Goal: Task Accomplishment & Management: Manage account settings

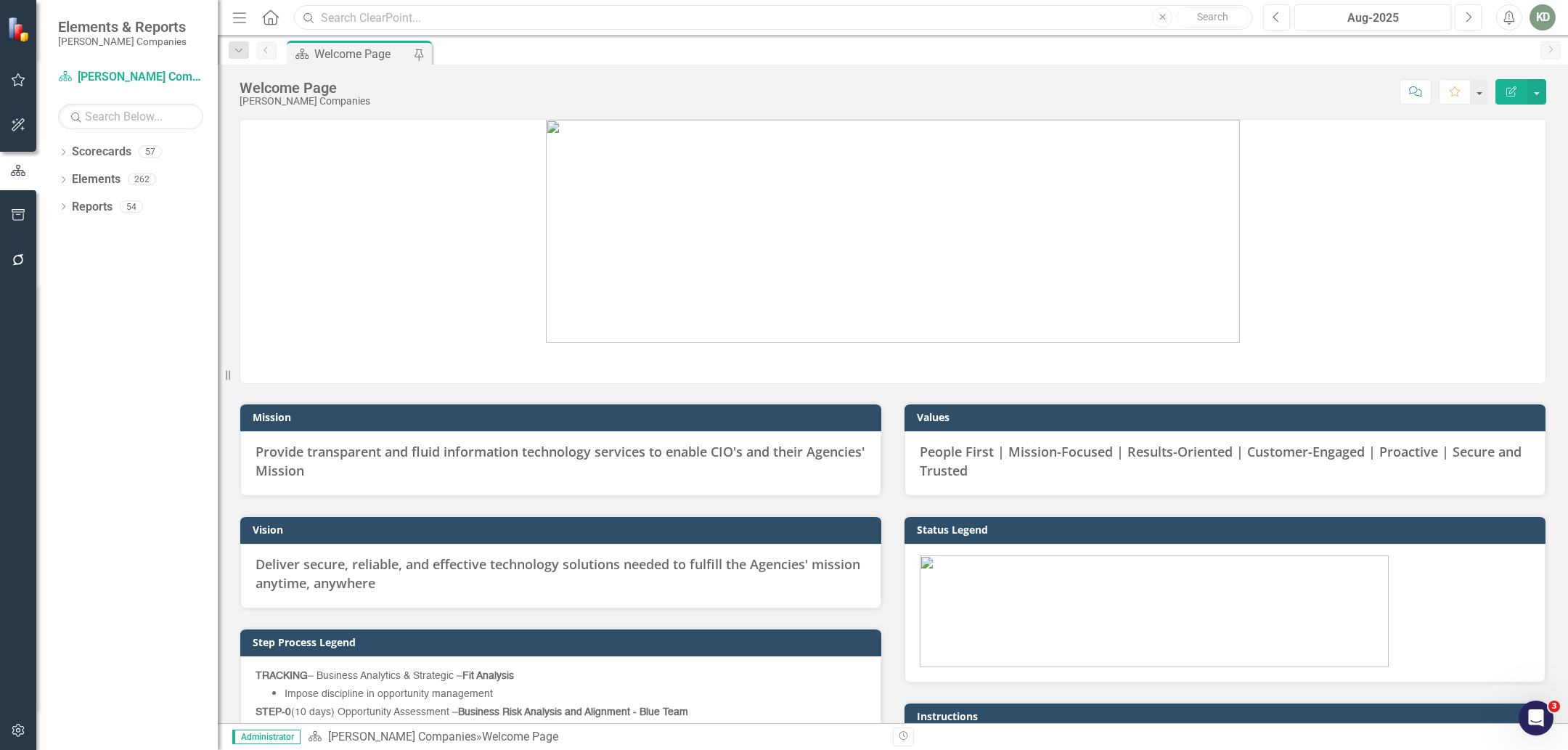
click at [476, 22] on input "text" at bounding box center [773, 17] width 958 height 25
paste input "EPBA"
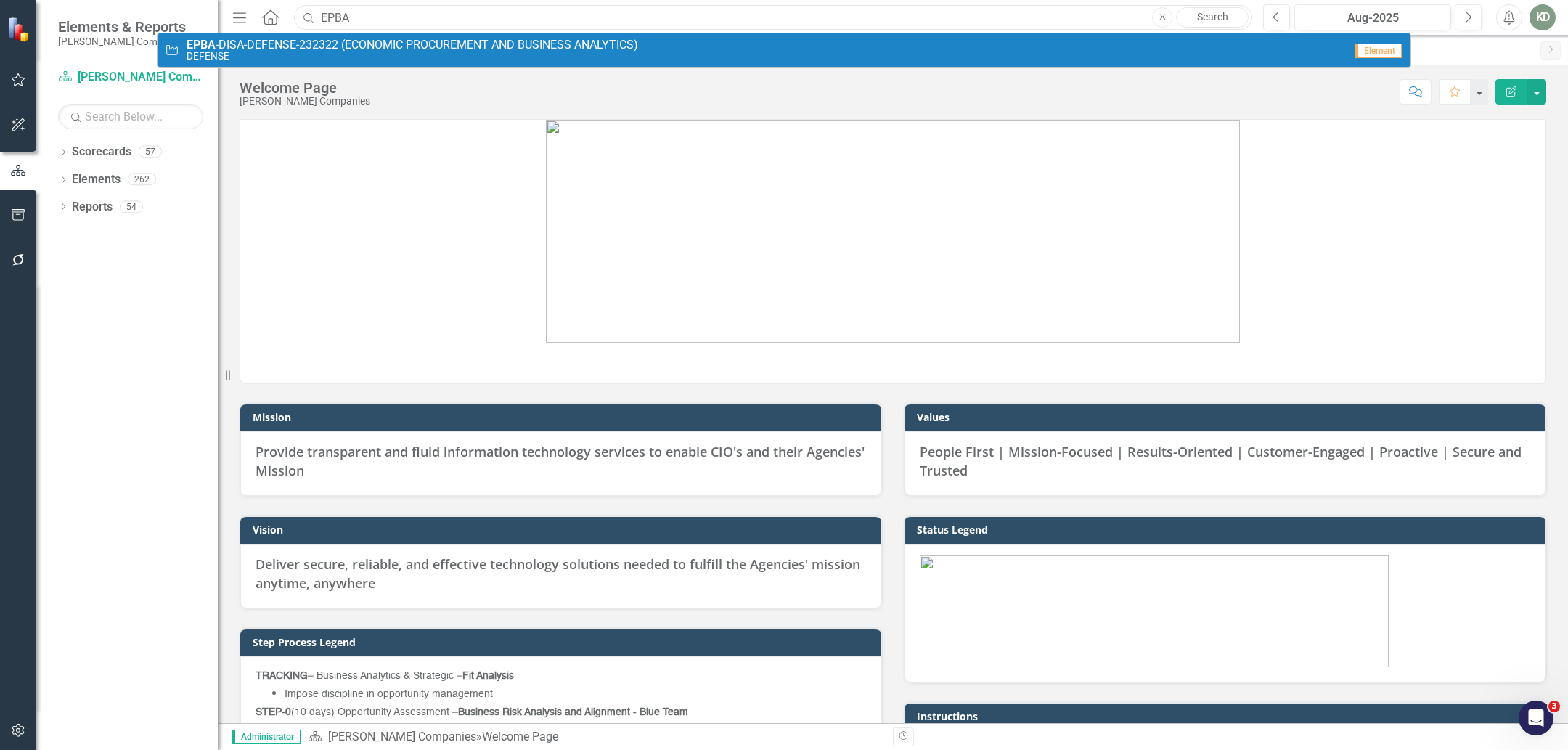
type input "EPBA"
click at [488, 53] on small "DEFENSE" at bounding box center [412, 56] width 452 height 11
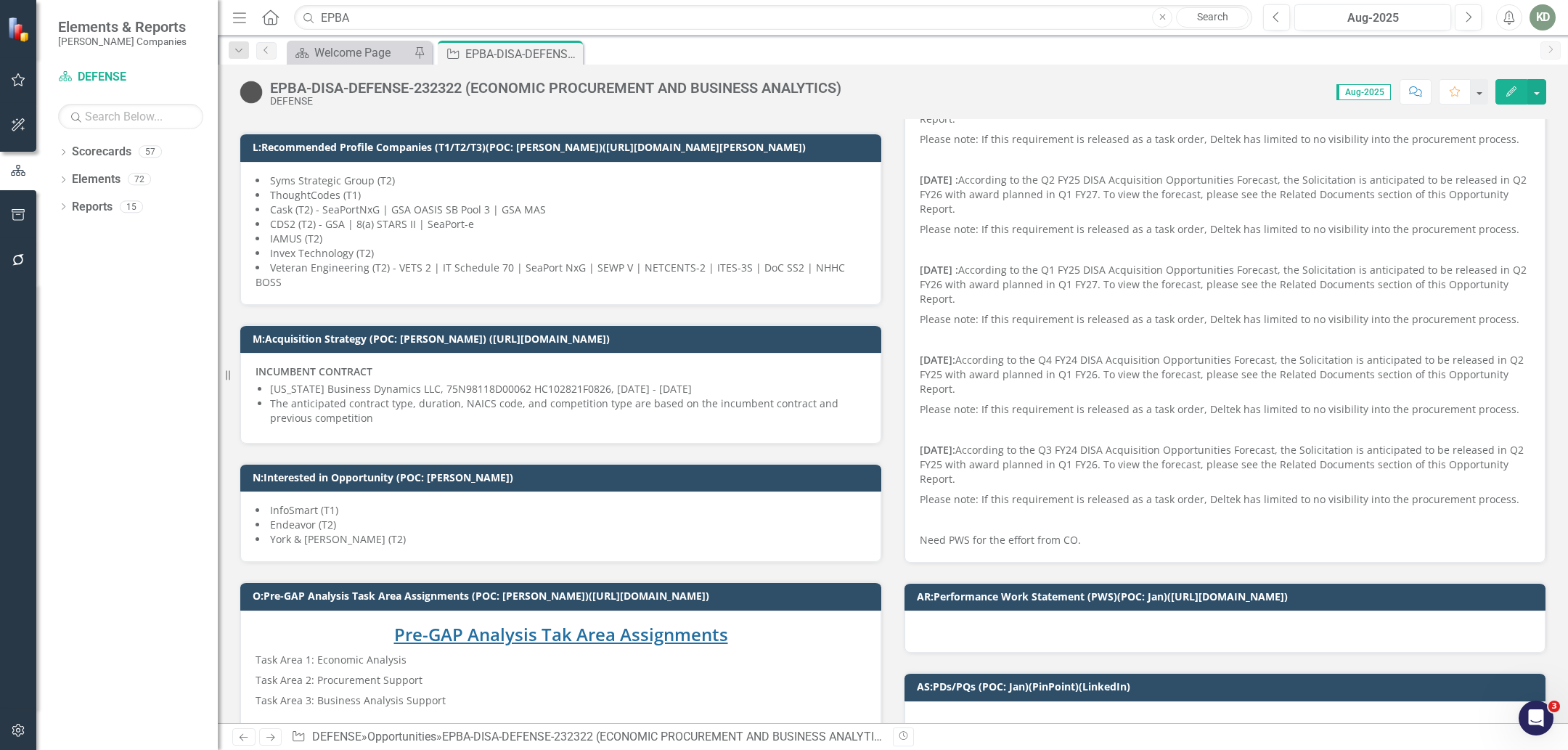
scroll to position [527, 0]
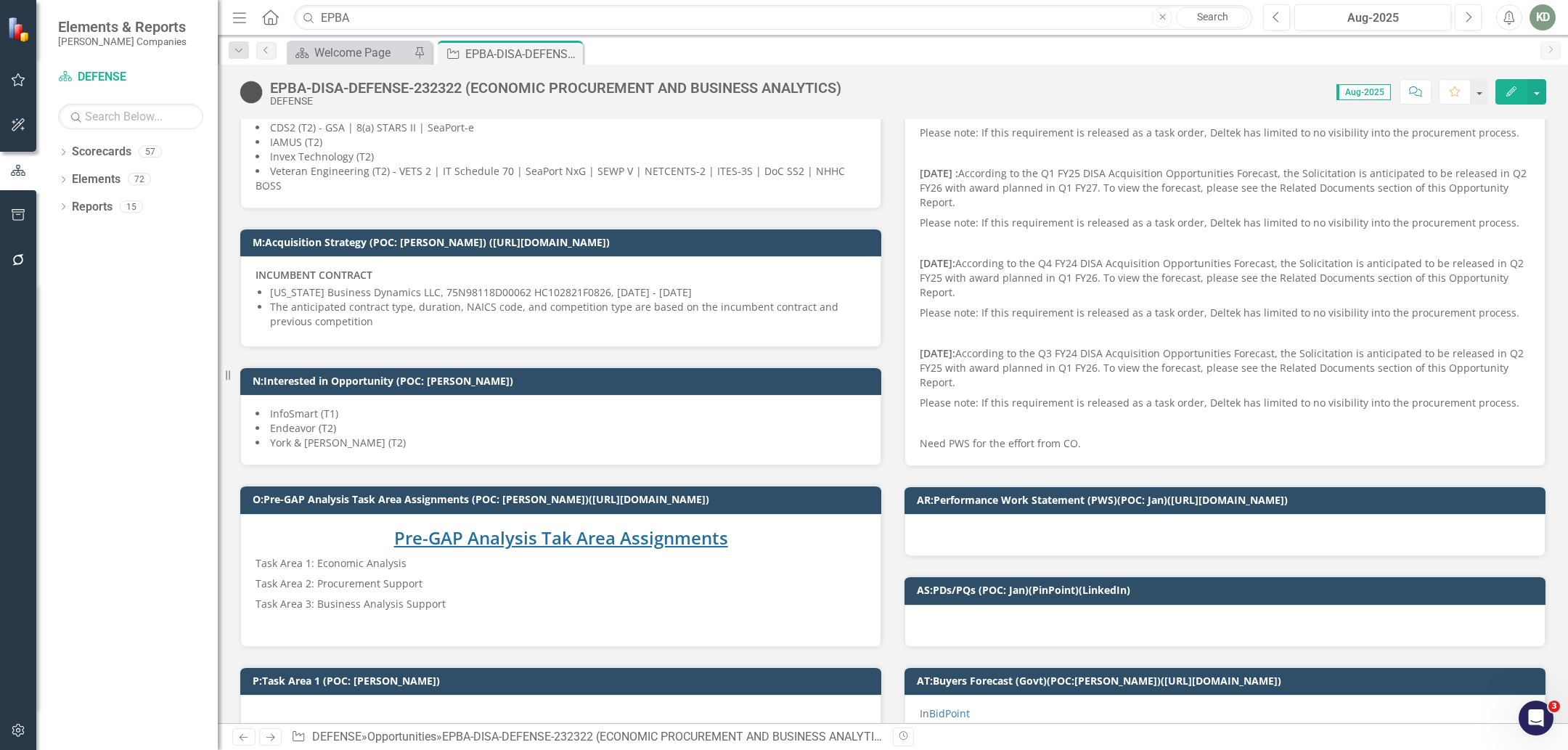
click at [623, 432] on div "InfoSmart (T1) Endeavor (T2) York & [PERSON_NAME] (T2)" at bounding box center [560, 430] width 640 height 71
click at [624, 432] on div "InfoSmart (T1) Endeavor (T2) York & [PERSON_NAME] (T2)" at bounding box center [560, 430] width 640 height 71
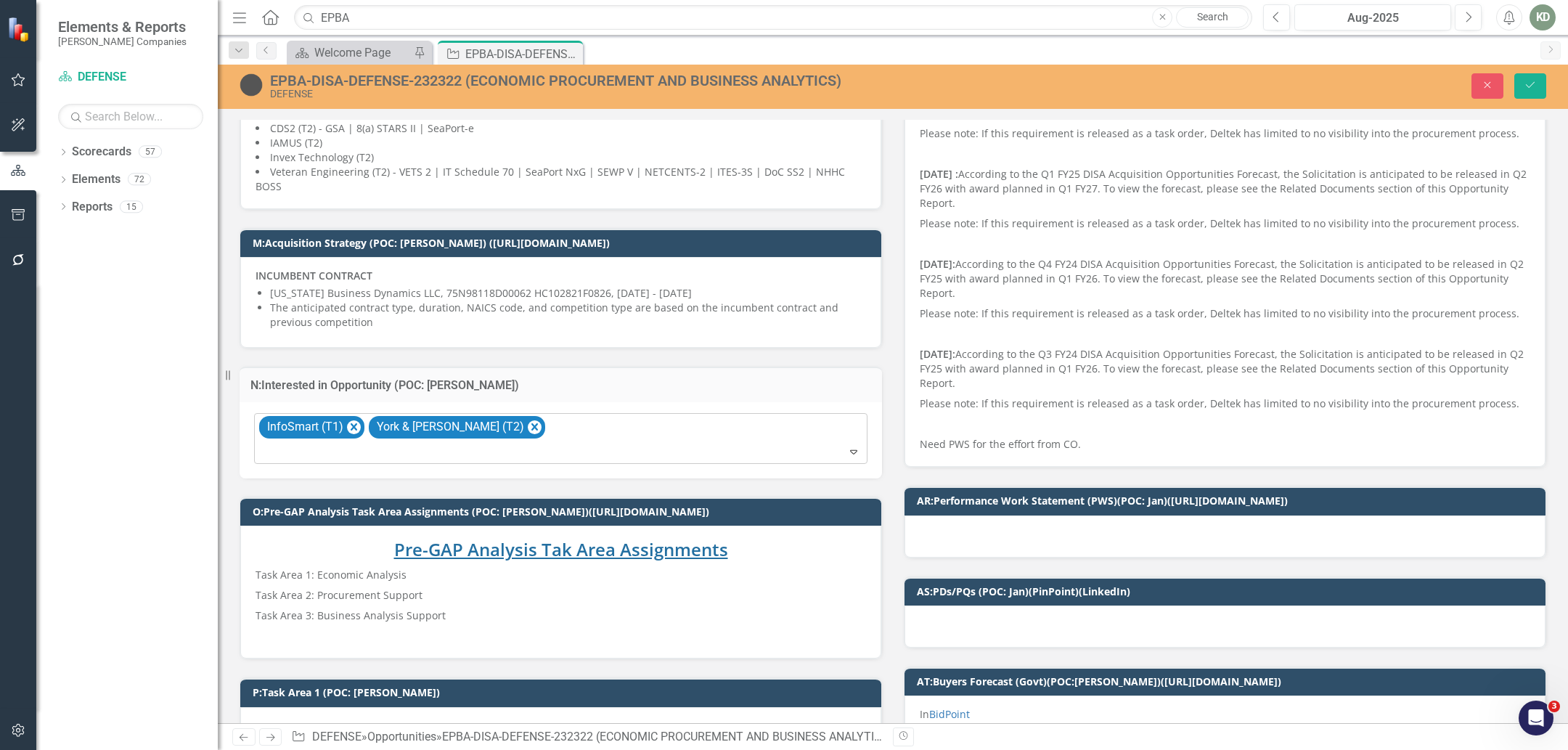
click at [606, 442] on div at bounding box center [561, 452] width 606 height 19
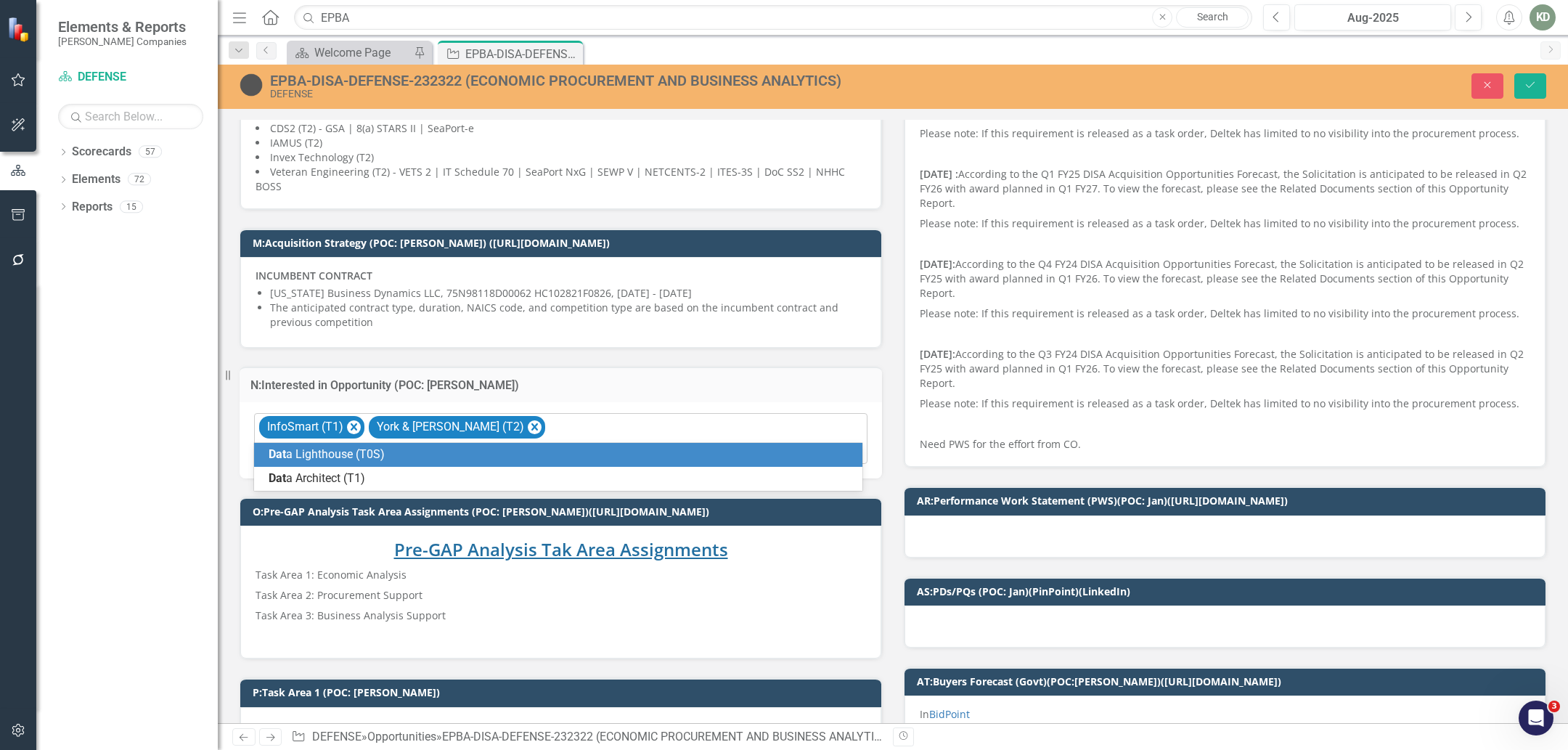
type input "data"
click at [580, 449] on div "Data Lighthouse (T0S)" at bounding box center [561, 454] width 585 height 16
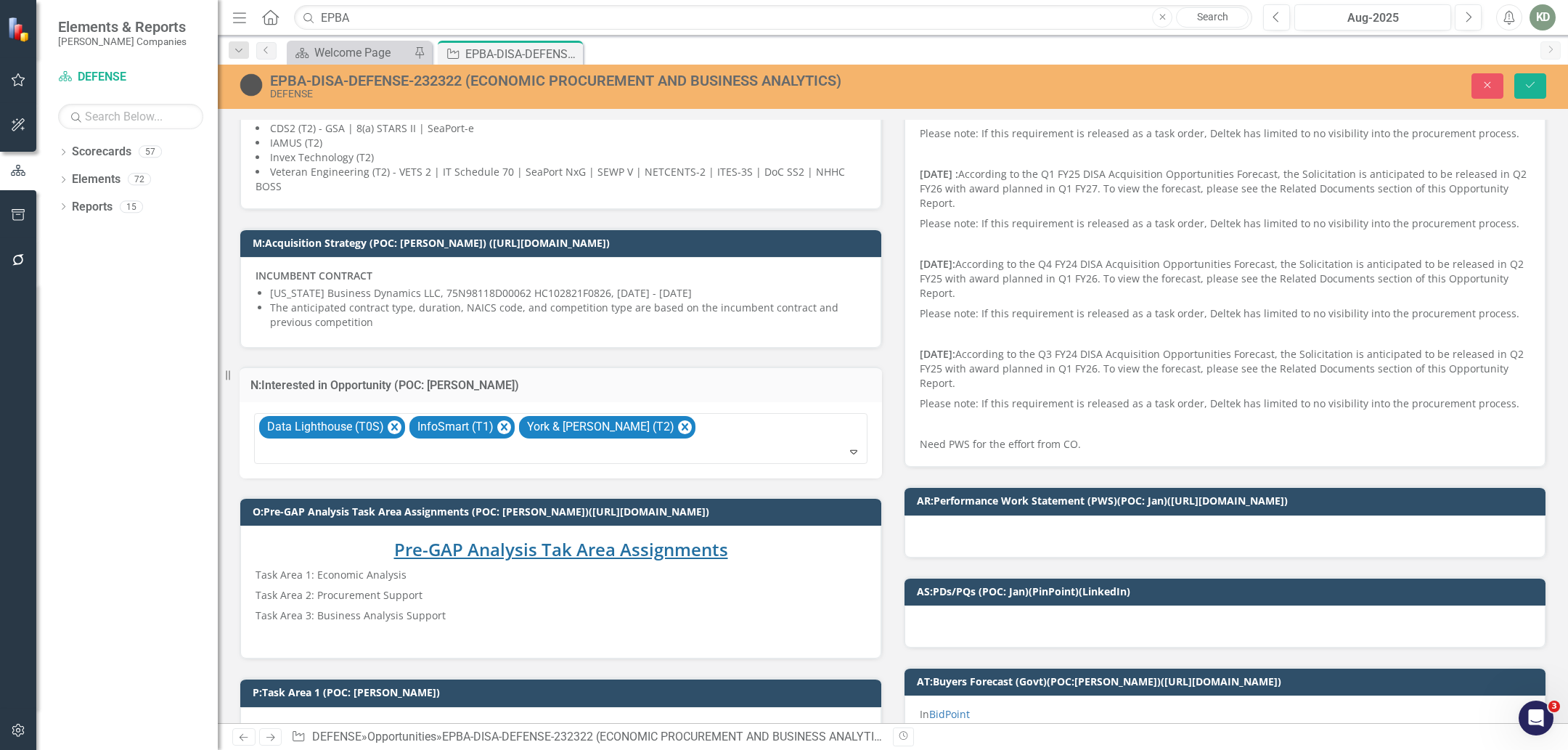
click at [535, 606] on p "Task Area 3: Business Analysis Support" at bounding box center [560, 615] width 610 height 20
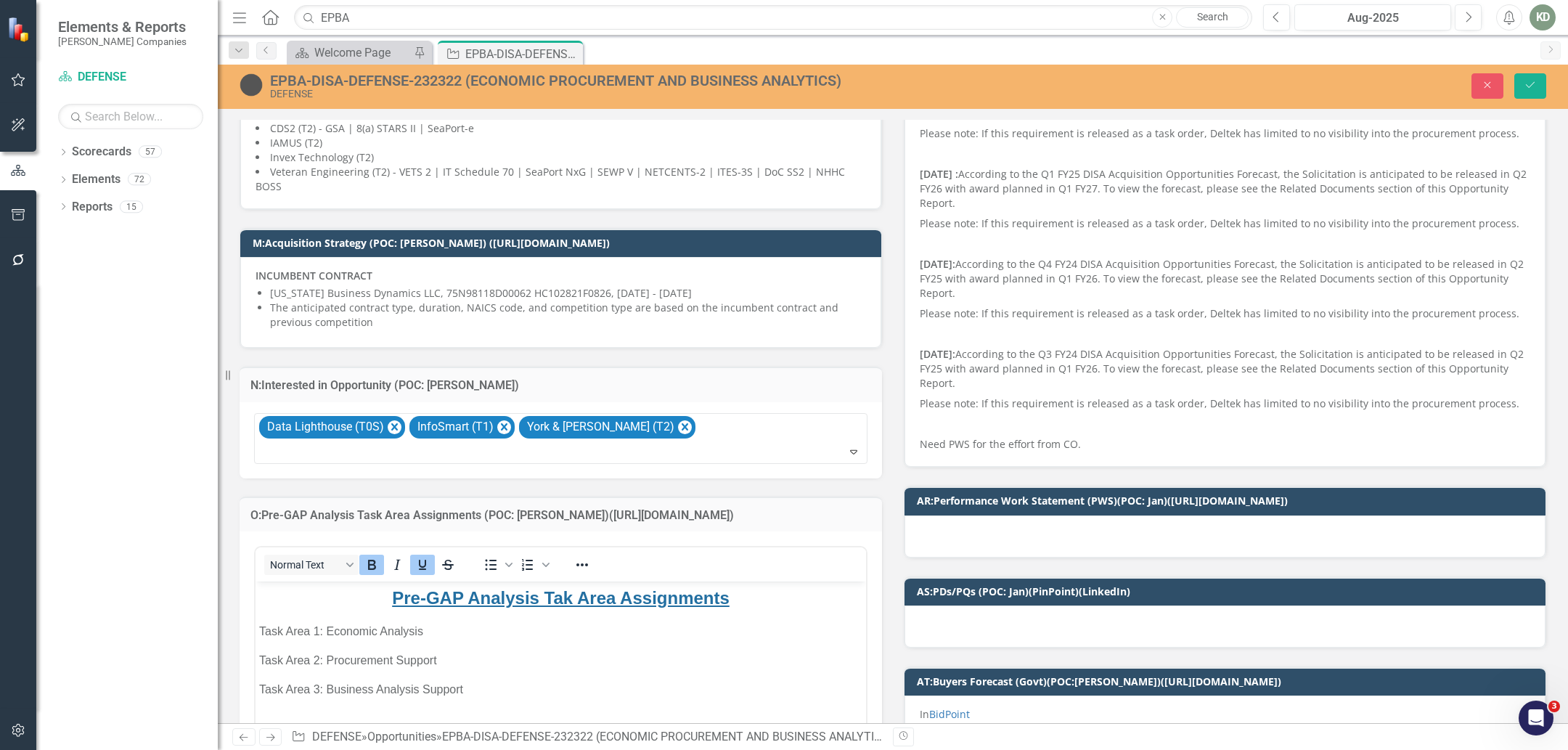
scroll to position [0, 0]
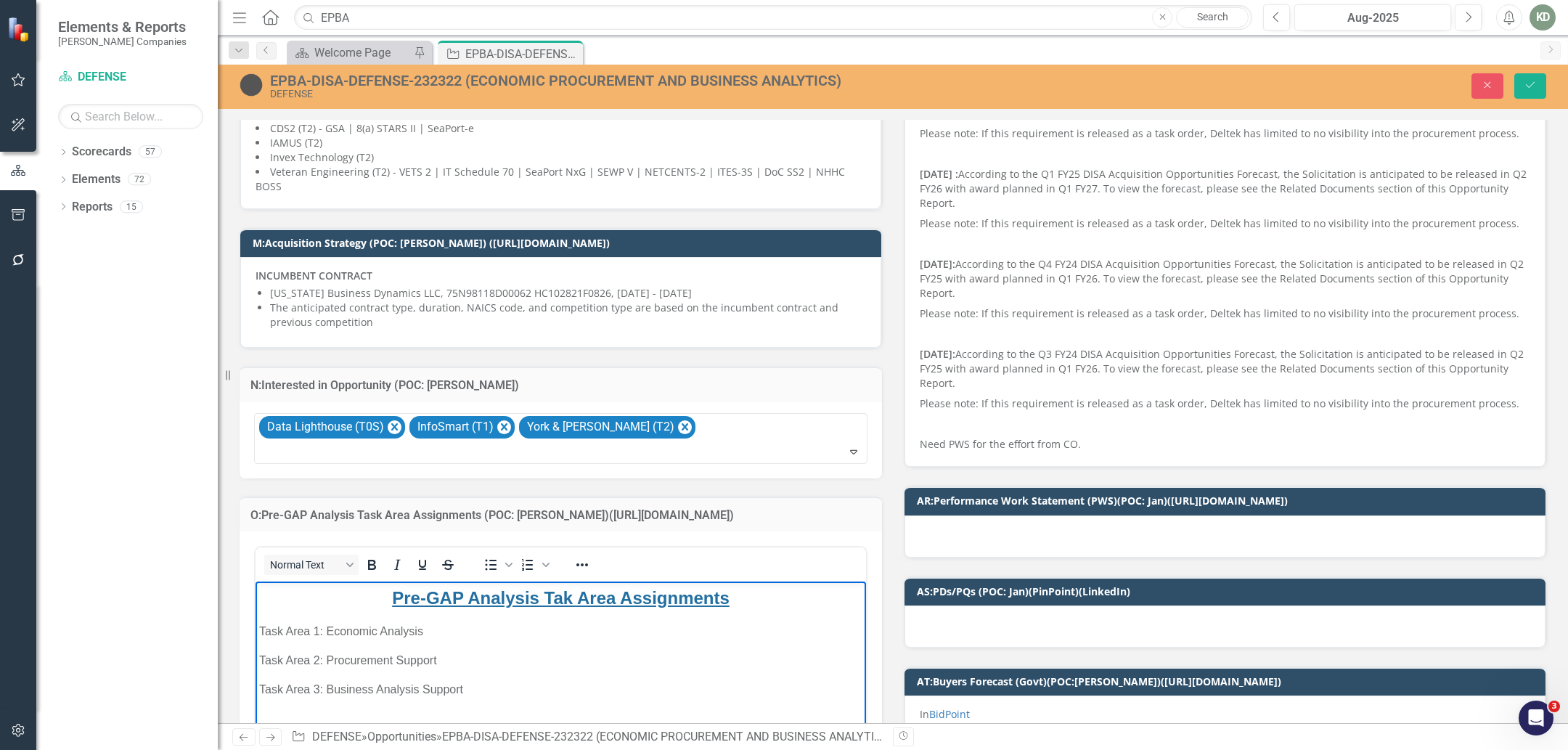
click at [542, 696] on p "Task Area 3: Business Analysis Support" at bounding box center [560, 690] width 603 height 17
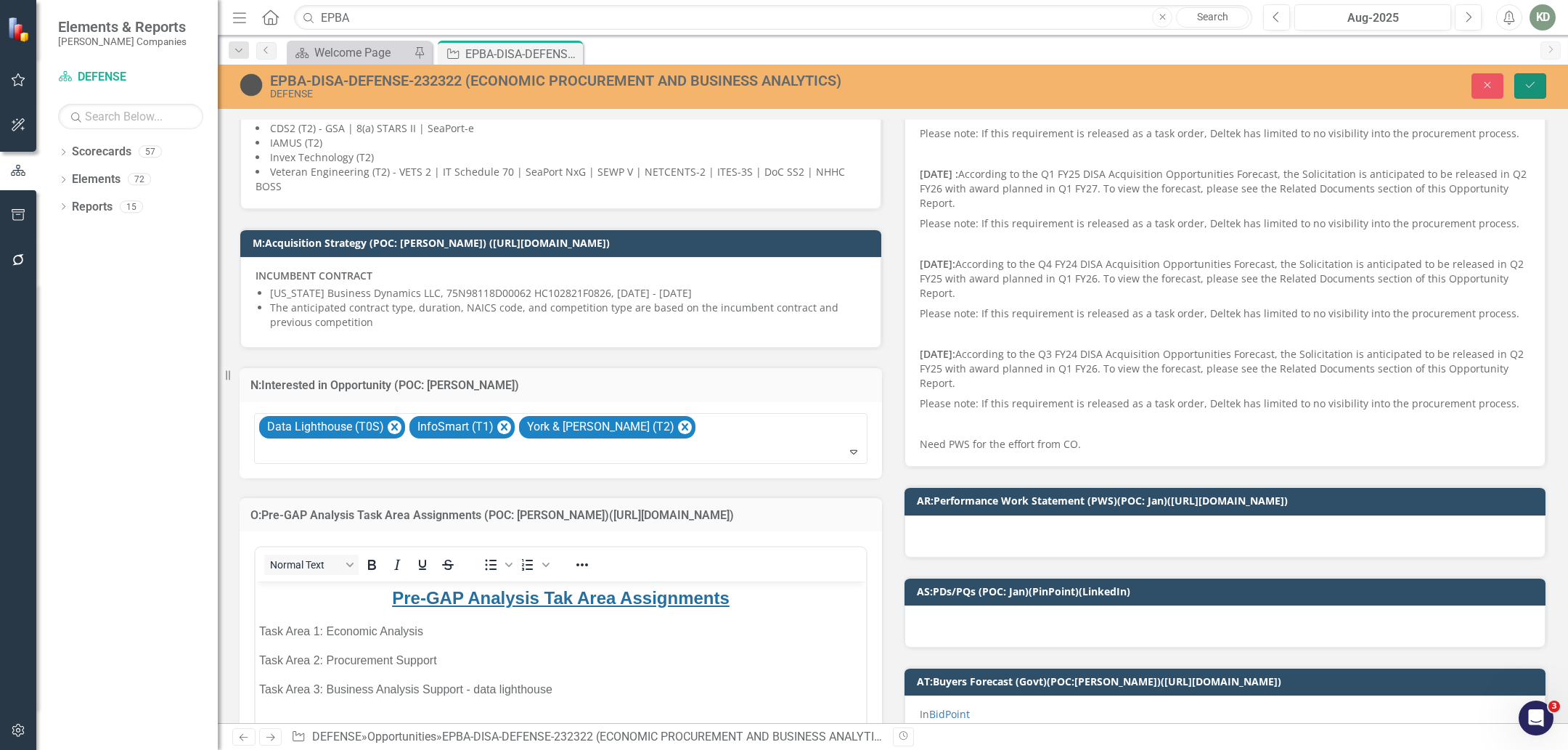
click at [1519, 78] on button "Save" at bounding box center [1529, 86] width 32 height 25
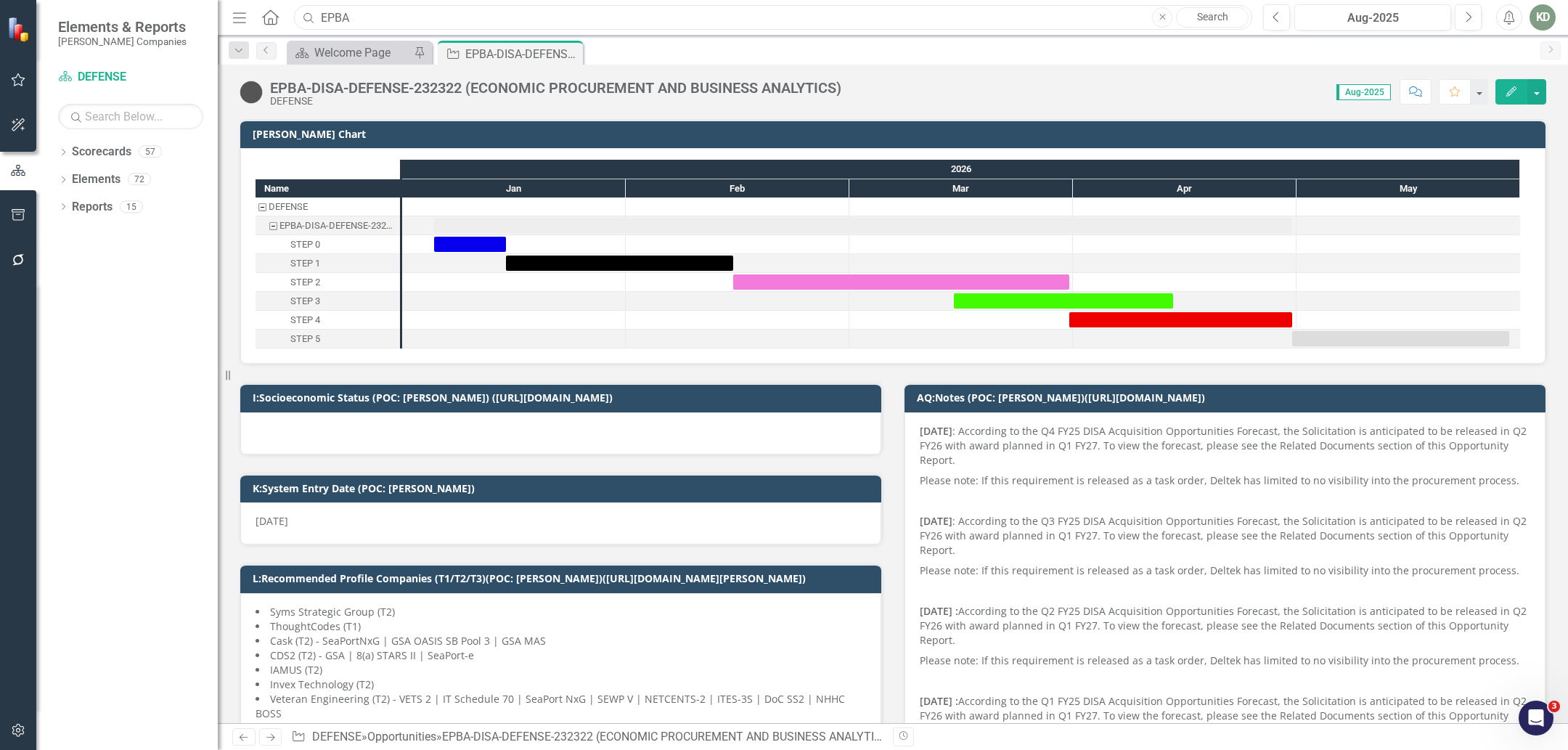
click at [426, 13] on input "EPBA" at bounding box center [773, 17] width 958 height 25
type input "E"
click at [437, 19] on input "g6" at bounding box center [773, 17] width 958 height 25
type input "G6 Modernization and Enterprise IT Support"
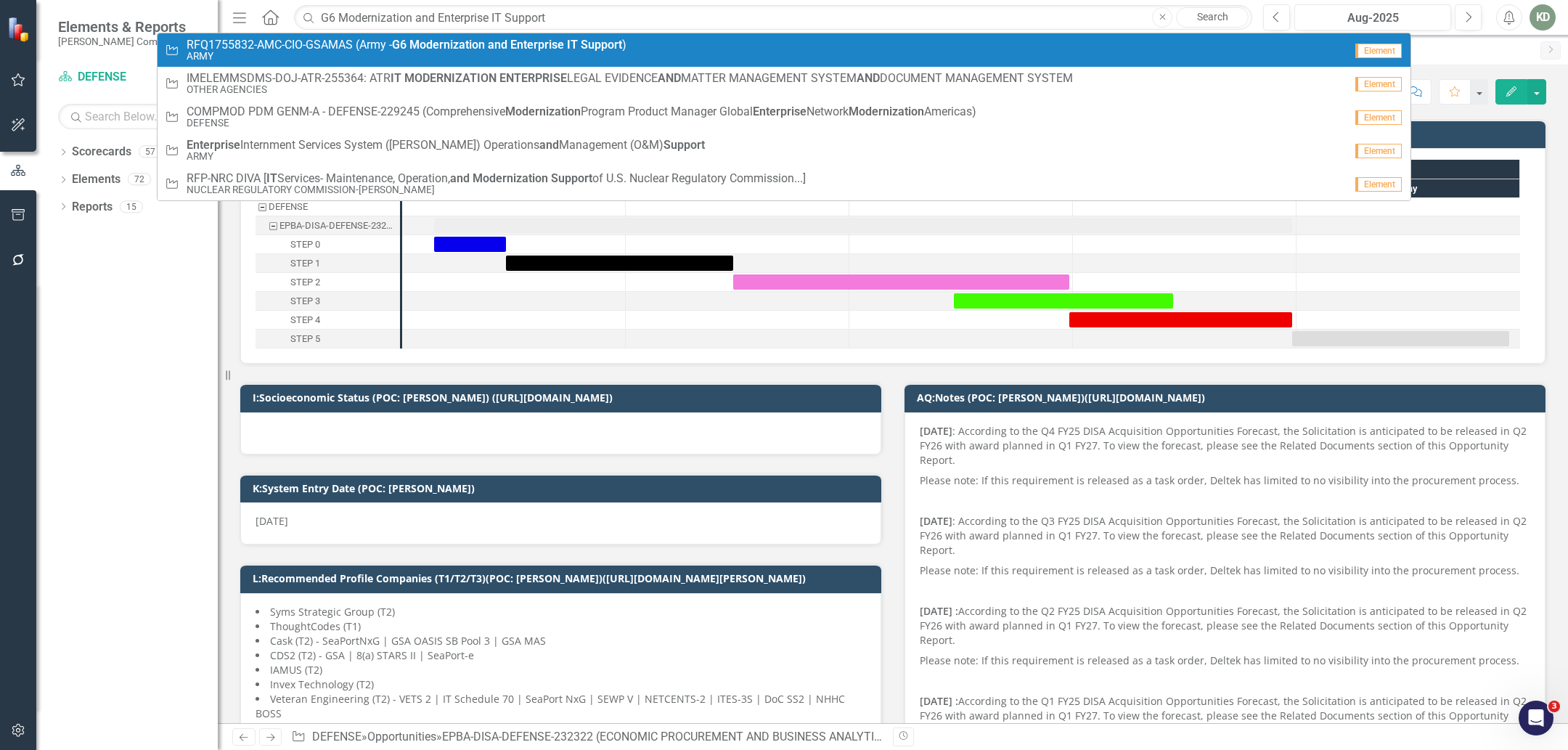
click at [512, 54] on small "ARMY" at bounding box center [406, 56] width 440 height 11
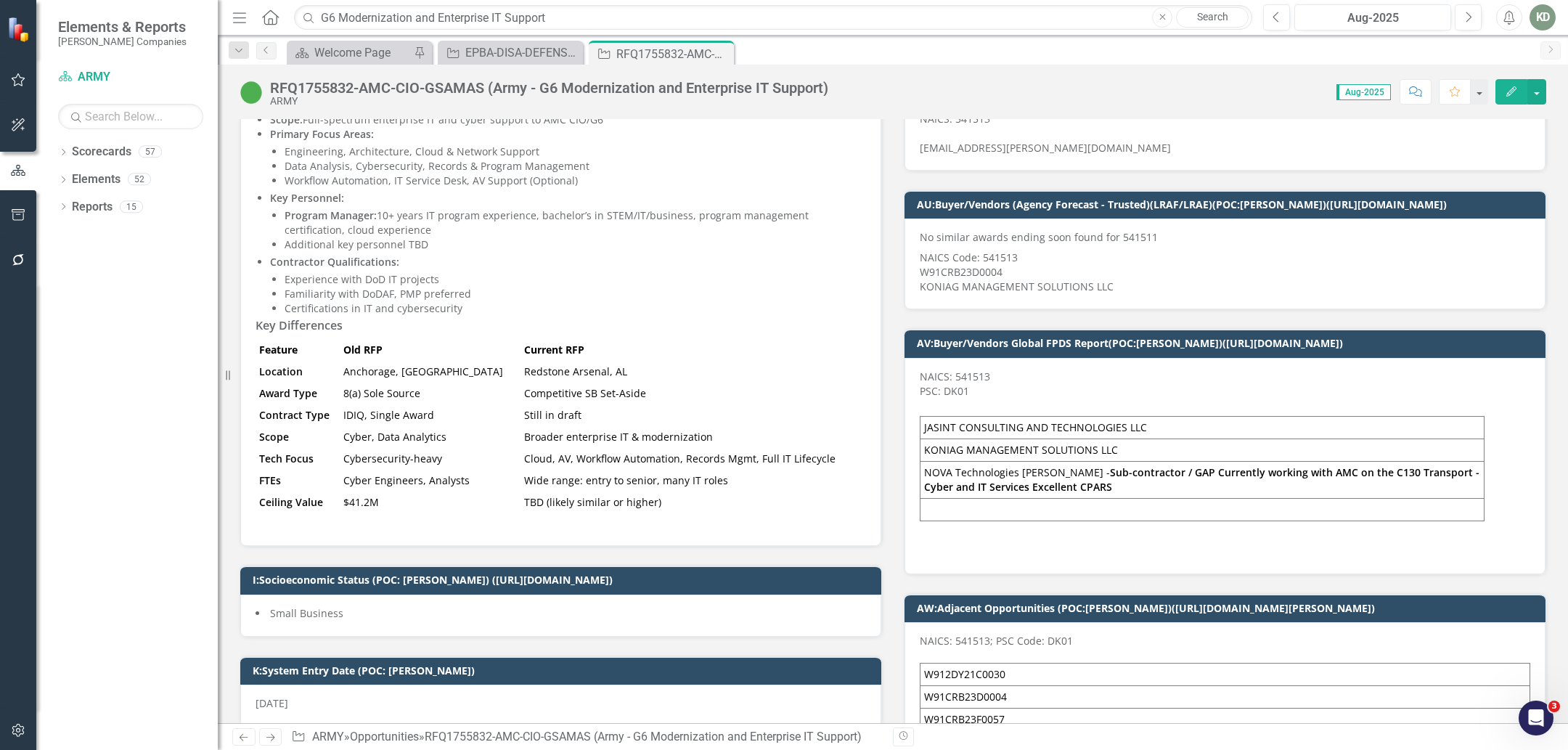
scroll to position [649, 0]
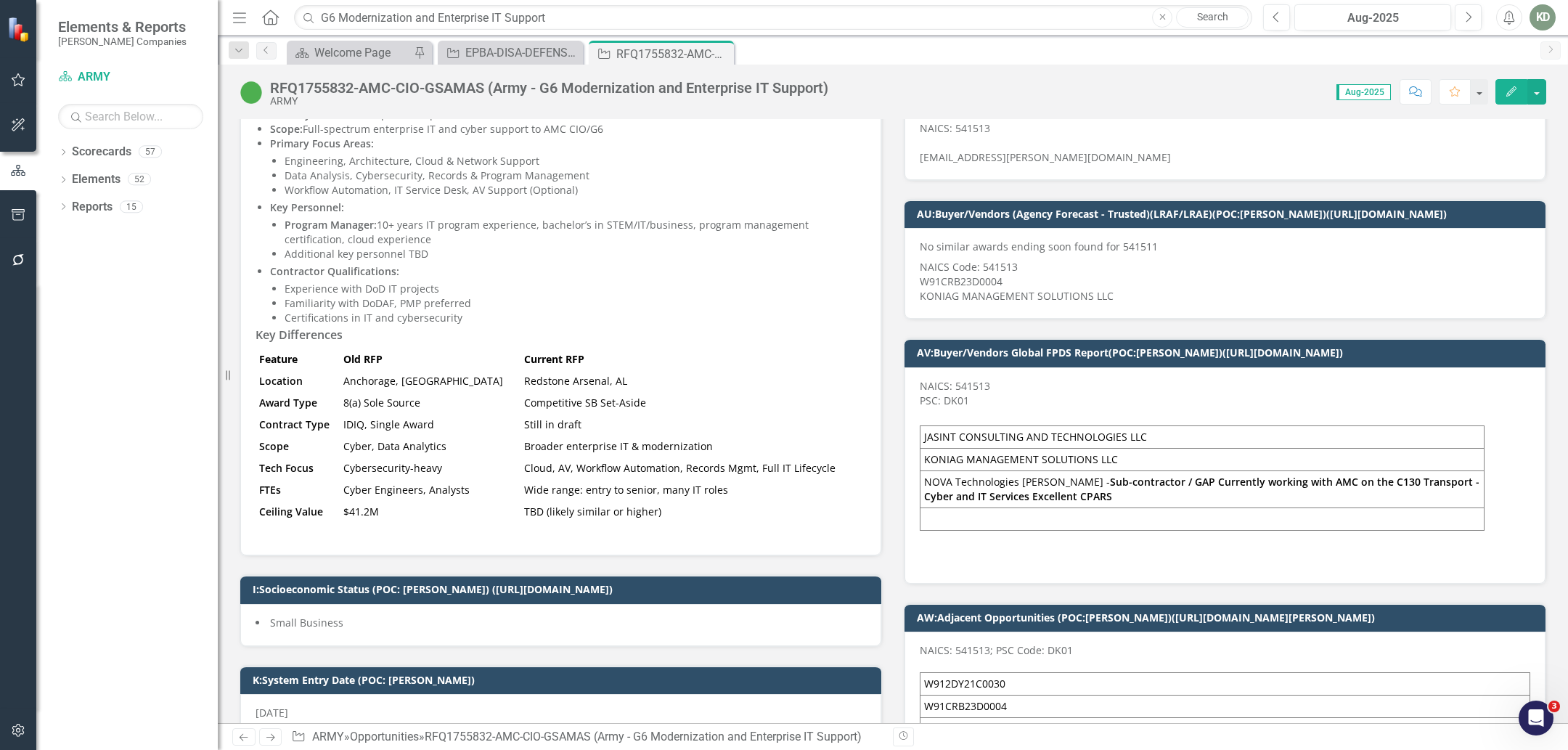
click at [1051, 507] on td at bounding box center [1201, 518] width 564 height 22
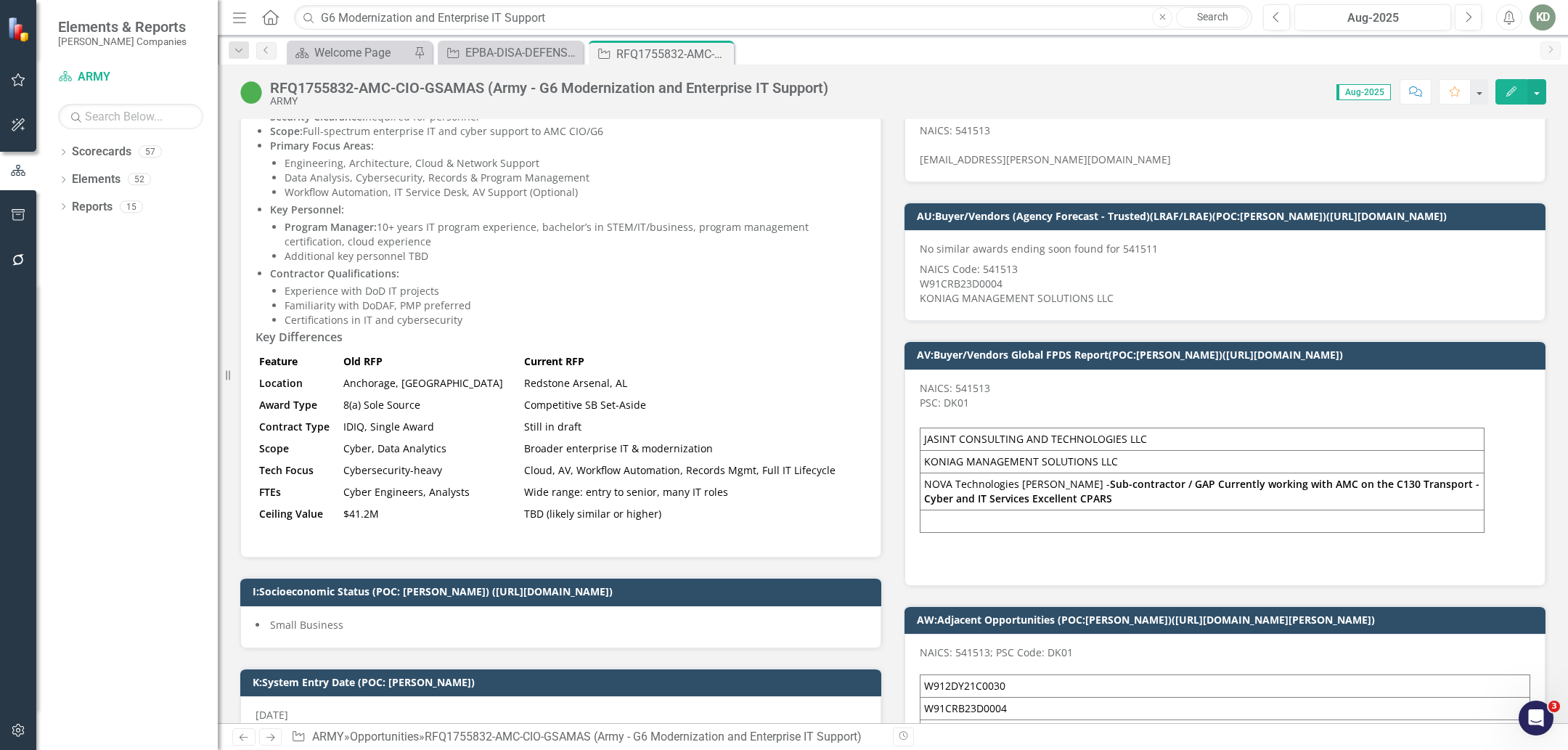
click at [1051, 510] on td at bounding box center [1201, 521] width 564 height 22
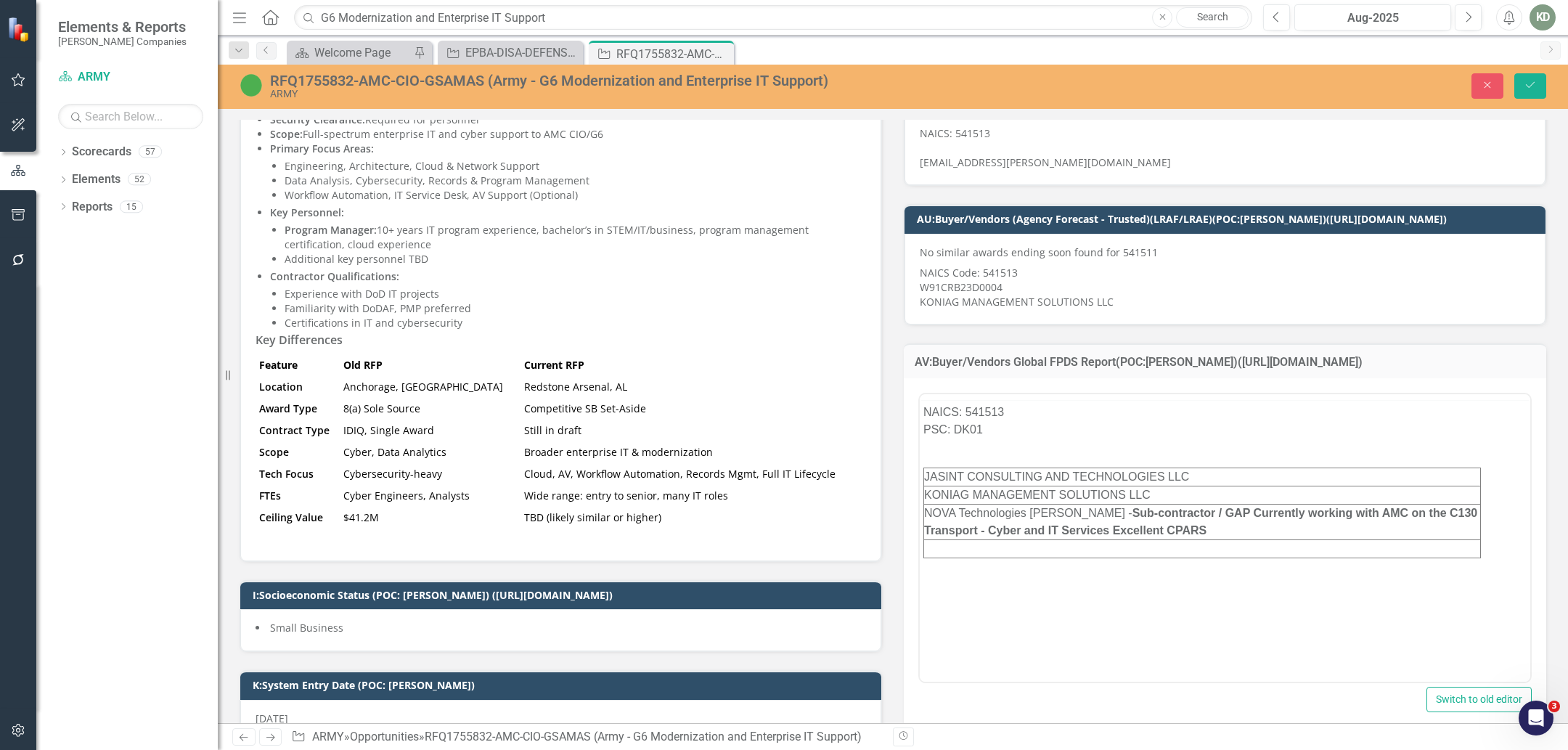
scroll to position [0, 0]
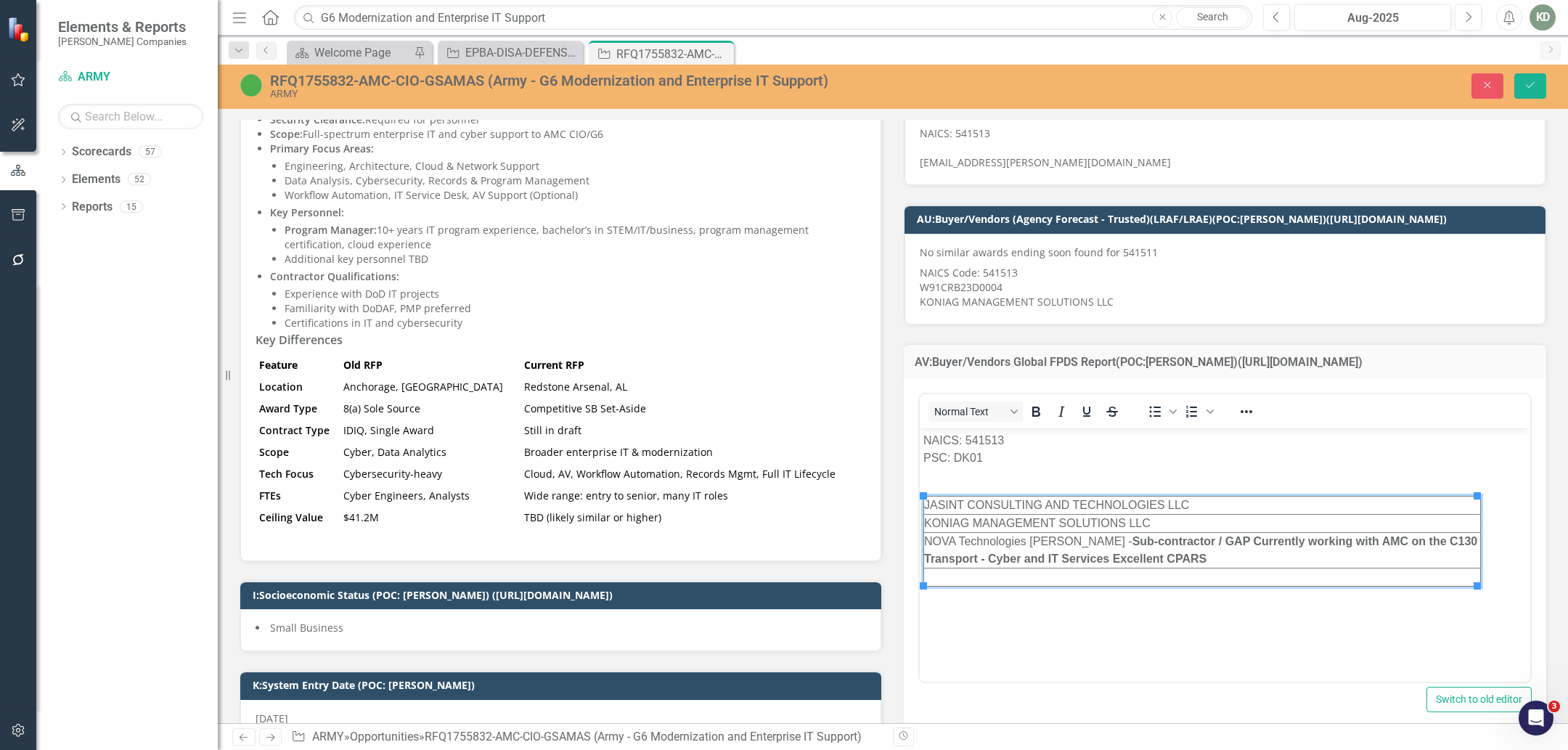
click at [1024, 576] on td "Rich Text Area. Press ALT-0 for help." at bounding box center [1201, 577] width 556 height 18
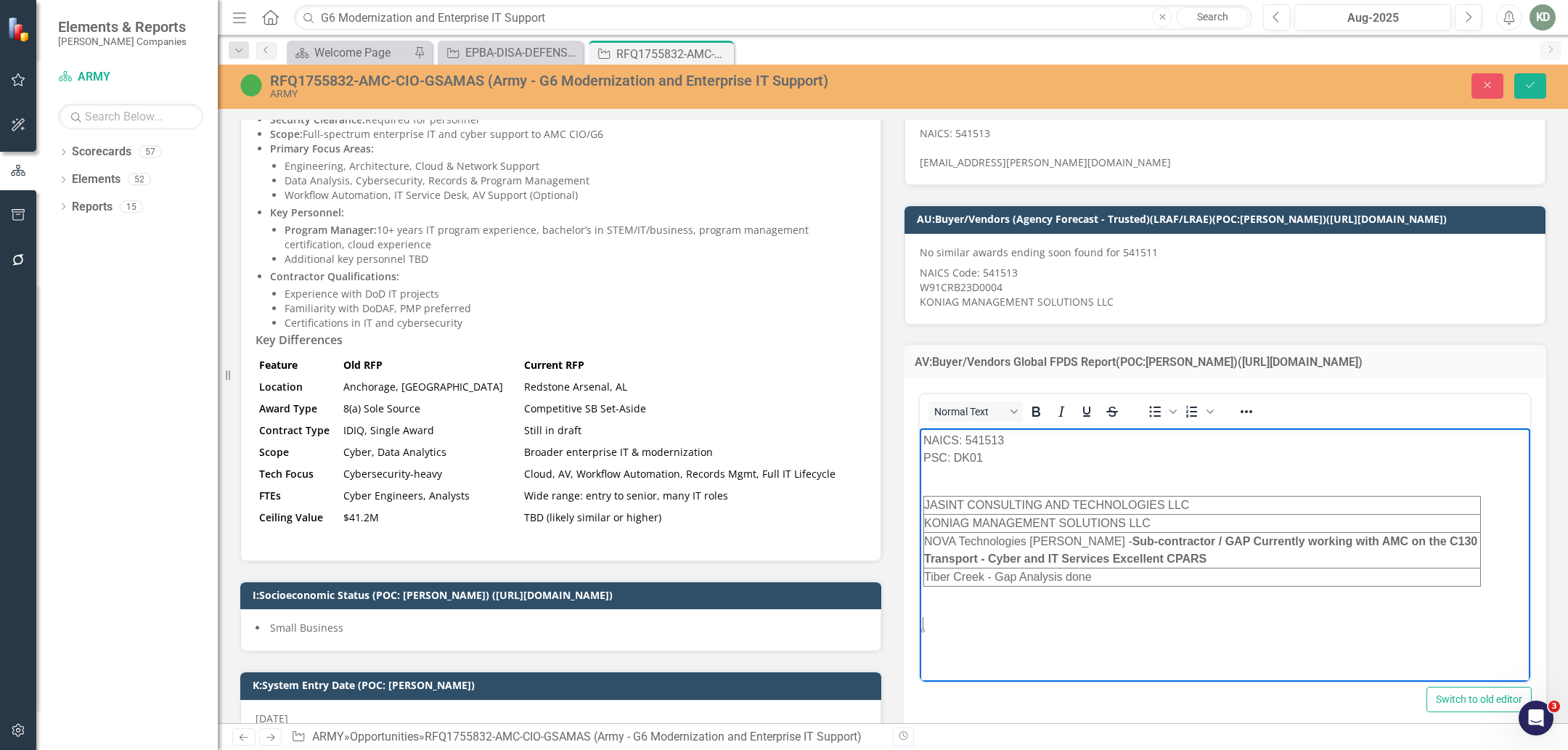
click at [1061, 631] on p "Rich Text Area. Press ALT-0 for help." at bounding box center [1224, 624] width 603 height 17
click at [1139, 580] on td "Tiber Creek - Gap Analysis done" at bounding box center [1201, 577] width 556 height 18
click at [1042, 619] on p "Rich Text Area. Press ALT-0 for help." at bounding box center [1224, 624] width 603 height 17
click at [1534, 89] on icon "Save" at bounding box center [1530, 85] width 14 height 11
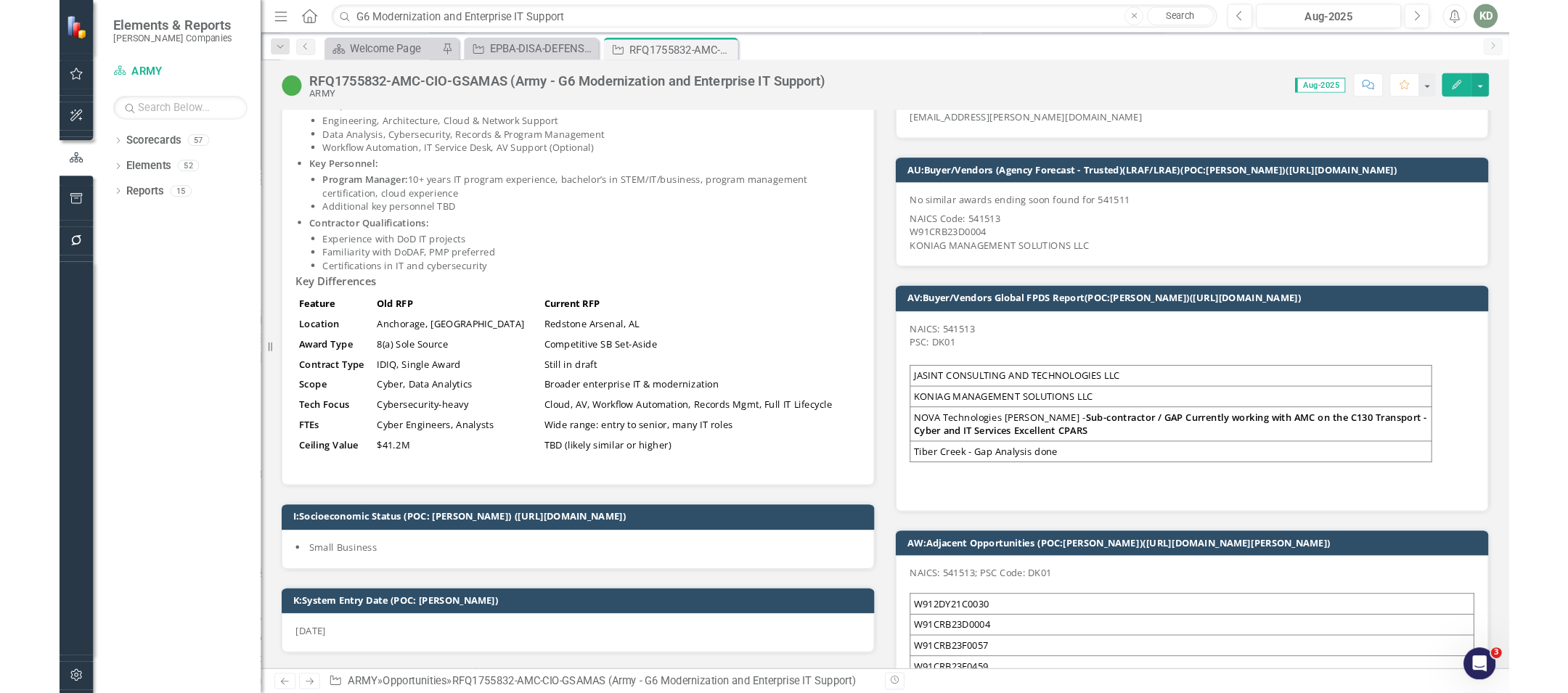
scroll to position [585, 0]
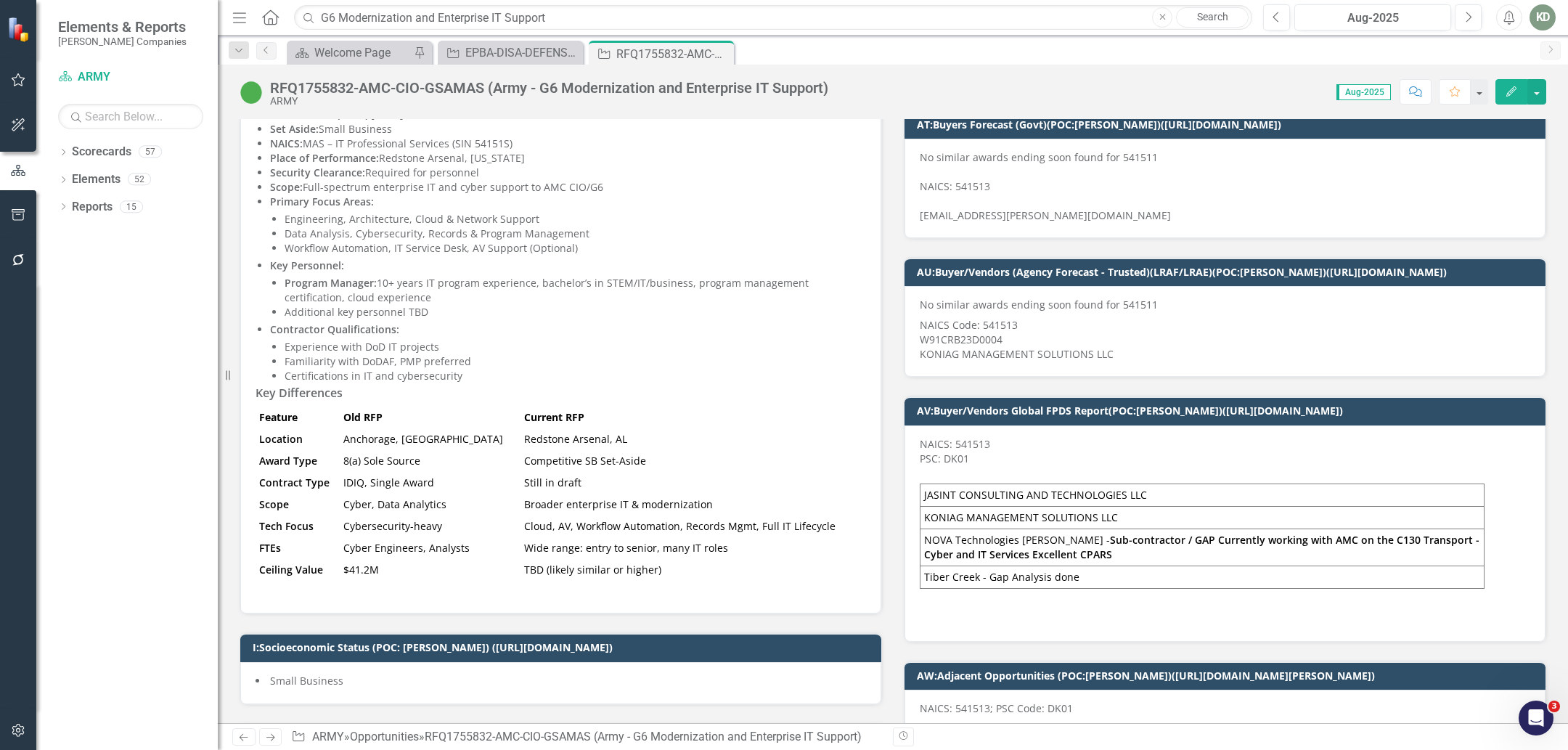
click at [639, 89] on div "RFQ1755832-AMC-CIO-GSAMAS (Army - G6 Modernization and Enterprise IT Support)" at bounding box center [548, 88] width 558 height 16
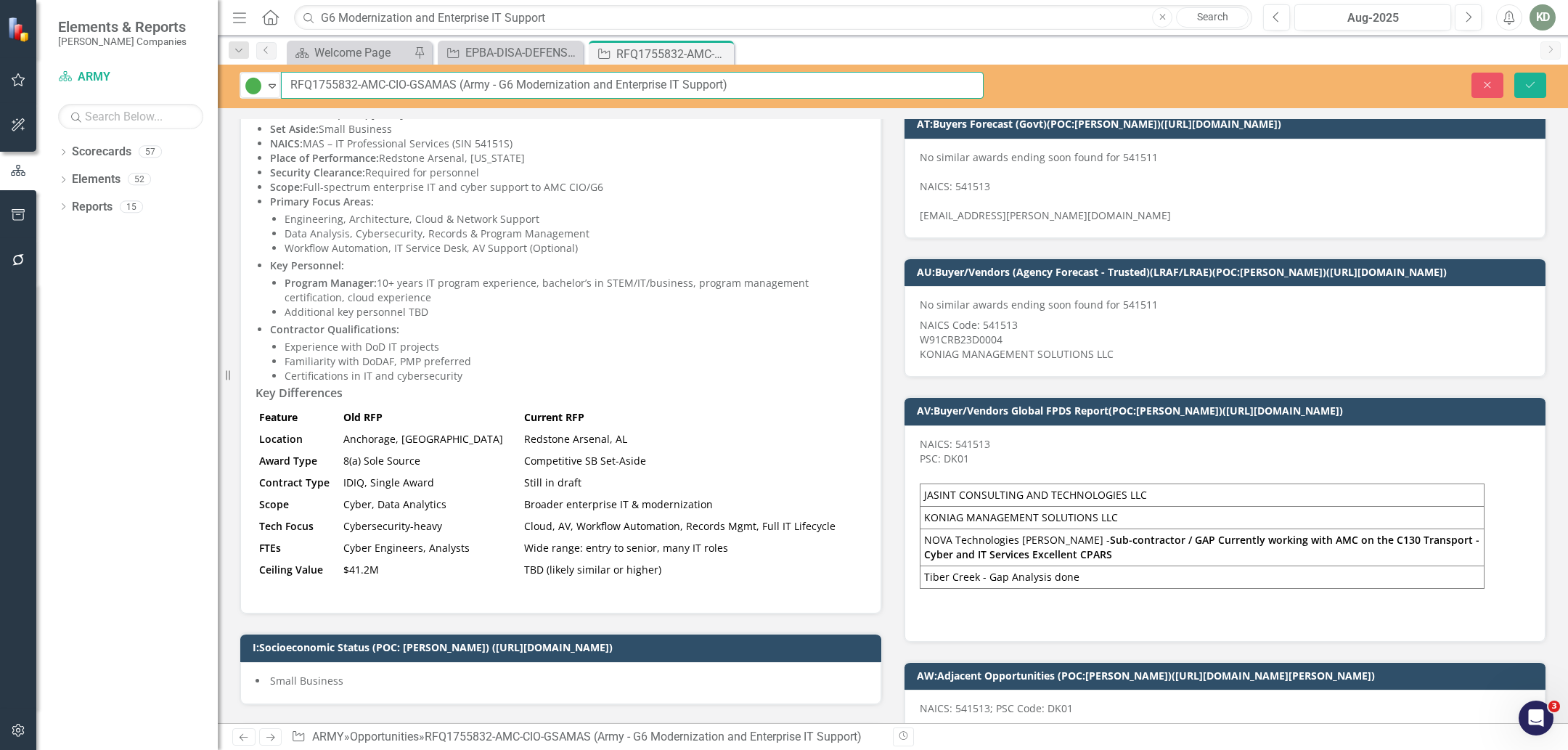
click at [639, 89] on input "RFQ1755832-AMC-CIO-GSAMAS (Army - G6 Modernization and Enterprise IT Support)" at bounding box center [632, 85] width 702 height 27
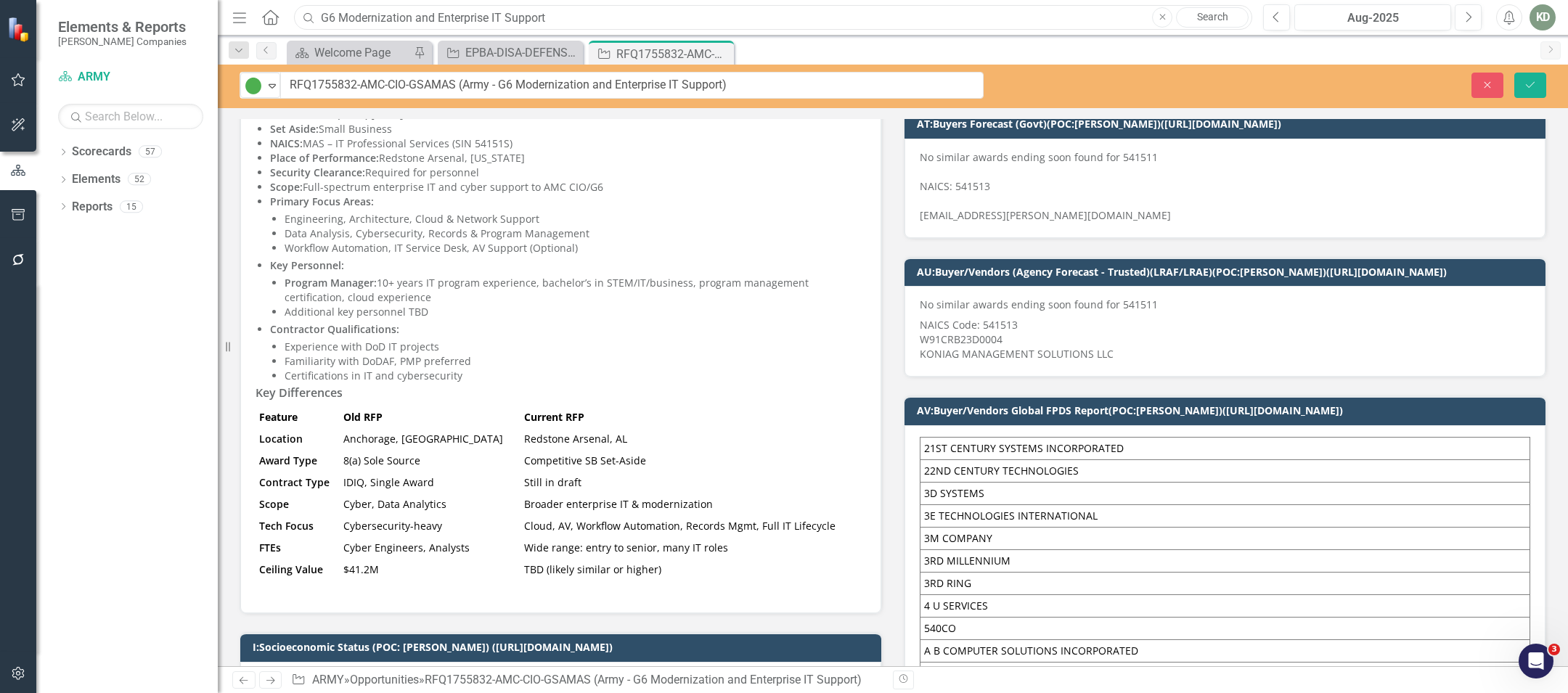
click at [377, 15] on input "G6 Modernization and Enterprise IT Support" at bounding box center [773, 17] width 958 height 25
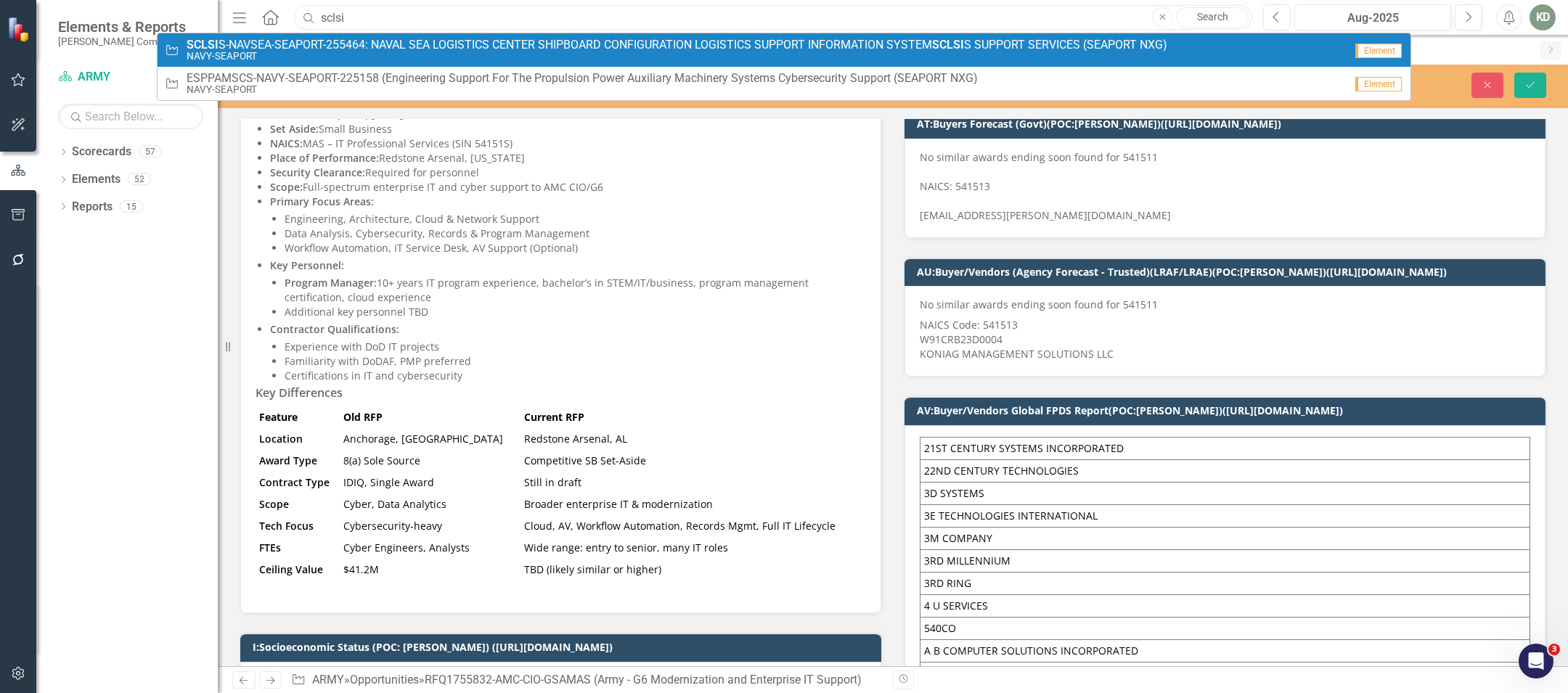
type input "sclsi"
click at [385, 45] on span "SCLSI S-NAVSEA-SEAPORT-255464: NAVAL SEA LOGISTICS CENTER SHIPBOARD CONFIGURATI…" at bounding box center [677, 45] width 981 height 14
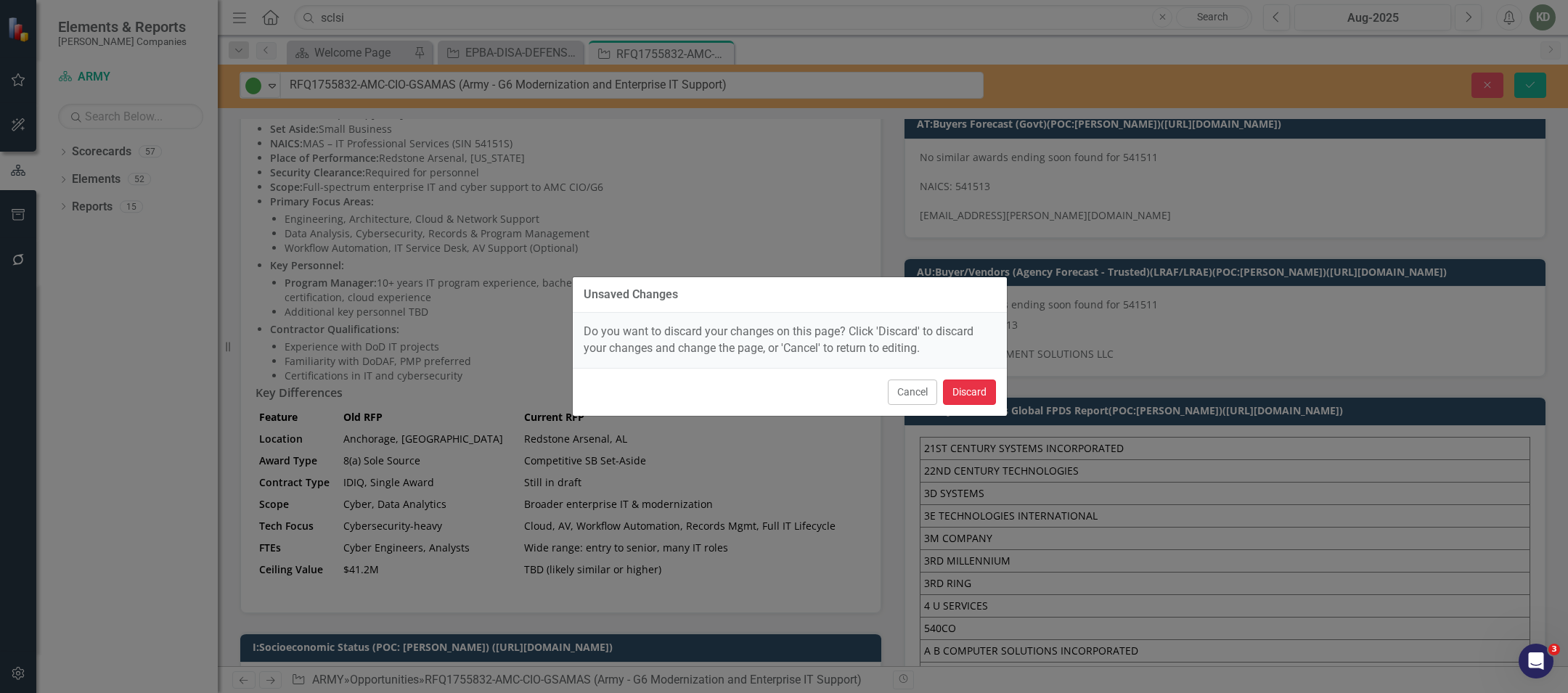
click at [983, 387] on button "Discard" at bounding box center [969, 392] width 53 height 25
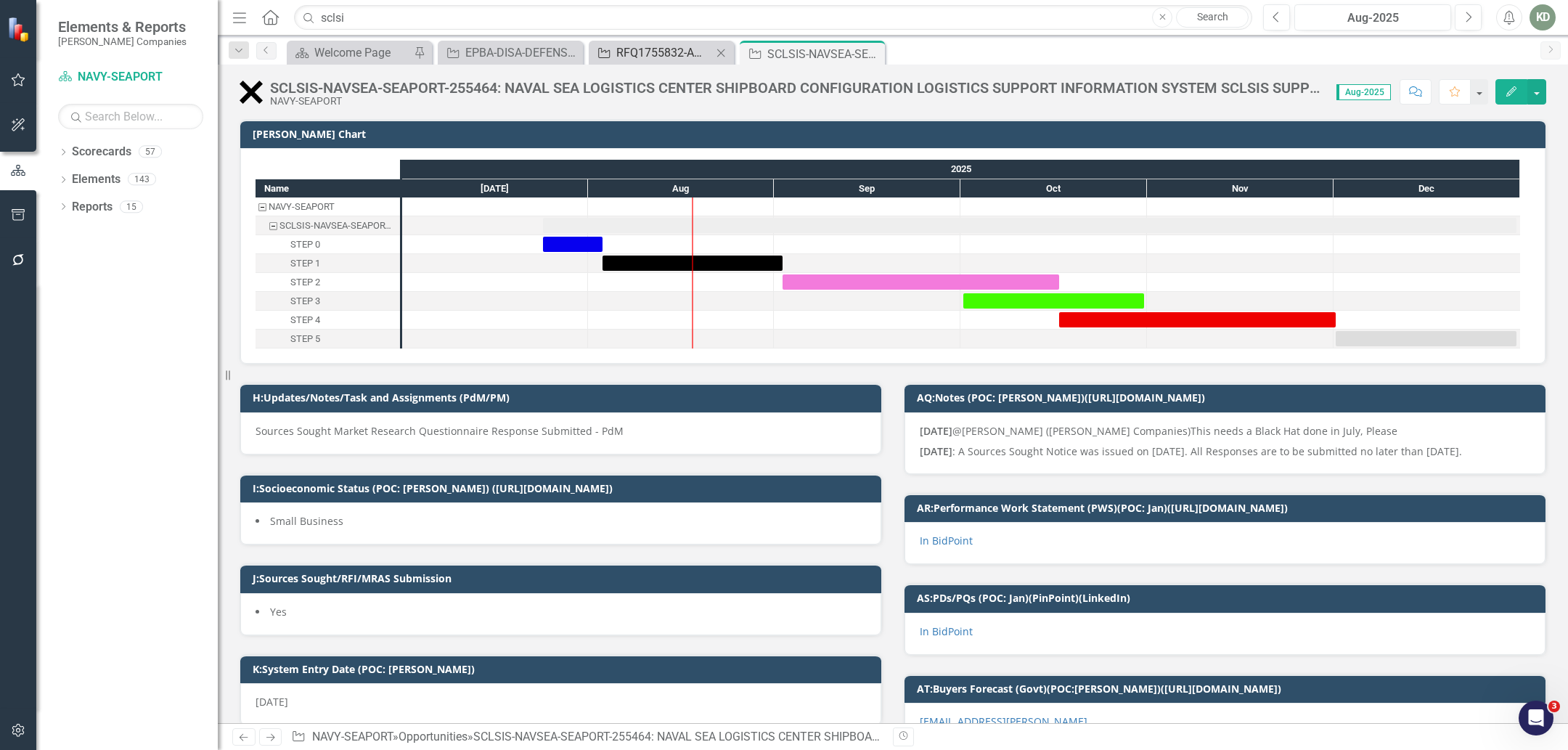
click at [661, 57] on div "RFQ1755832-AMC-CIO-GSAMAS (Army - G6 Modernization and Enterprise IT Support)" at bounding box center [664, 52] width 96 height 18
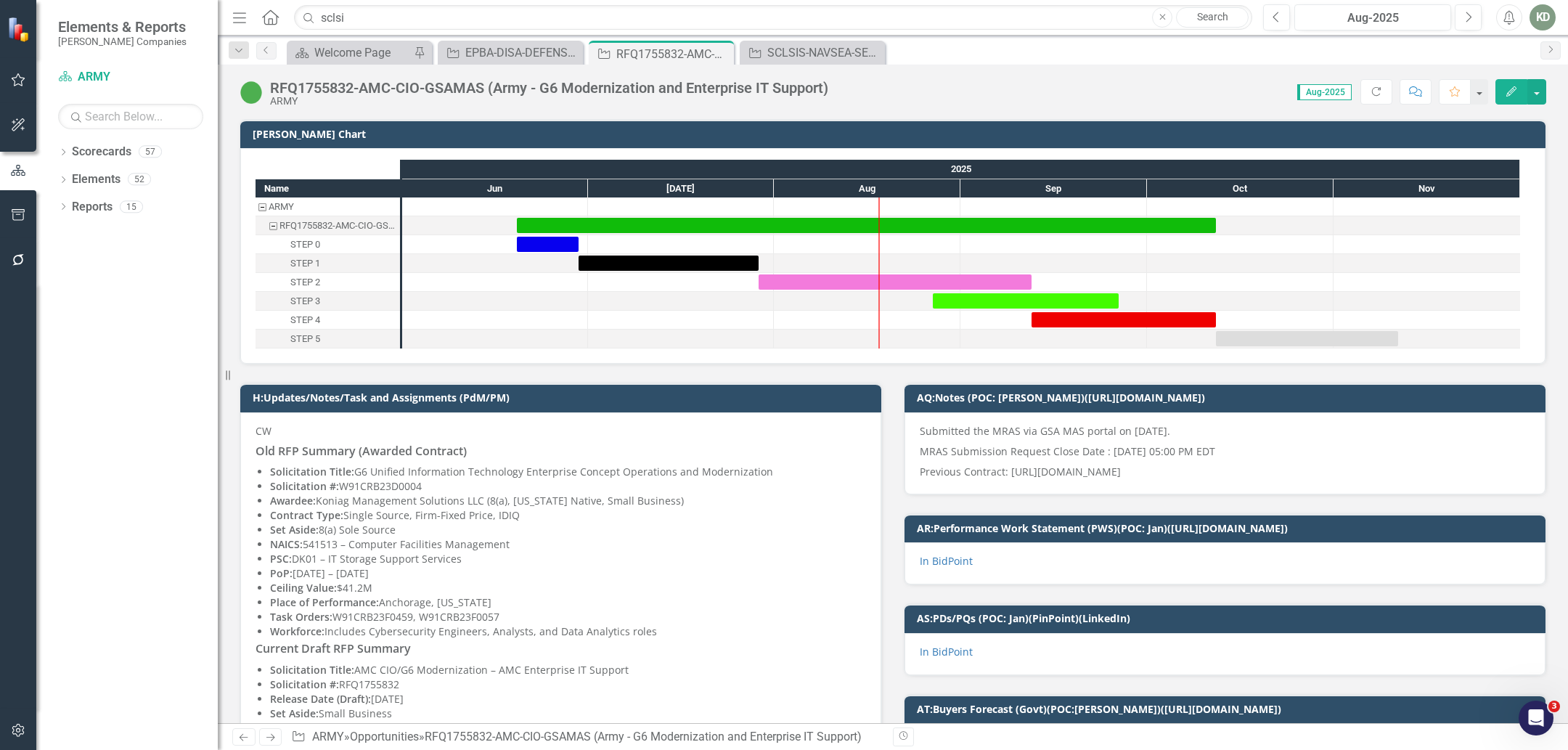
click at [316, 80] on div "RFQ1755832-AMC-CIO-GSAMAS (Army - G6 Modernization and Enterprise IT Support)" at bounding box center [548, 88] width 558 height 16
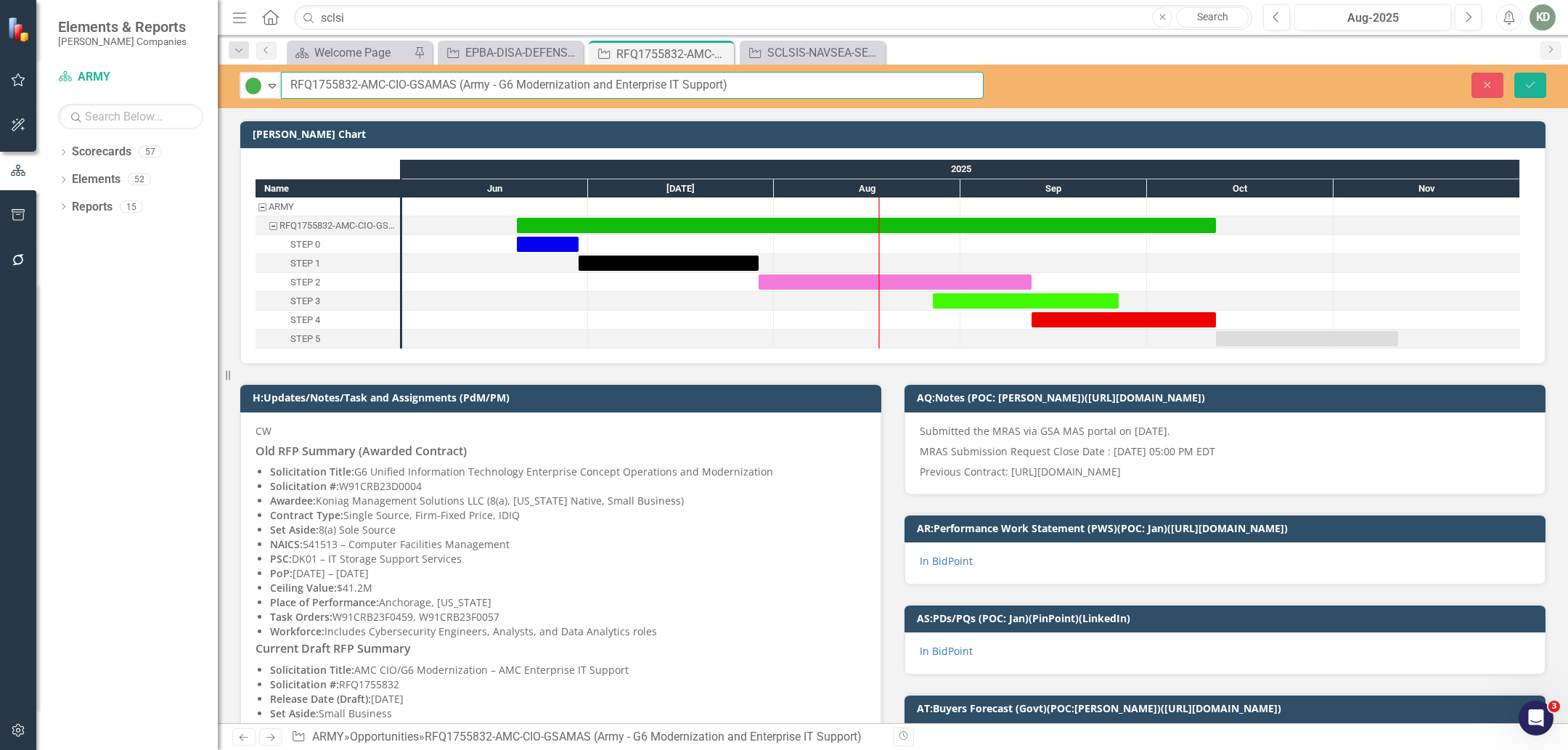
click at [318, 86] on input "RFQ1755832-AMC-CIO-GSAMAS (Army - G6 Modernization and Enterprise IT Support)" at bounding box center [632, 85] width 702 height 27
